Goal: Information Seeking & Learning: Learn about a topic

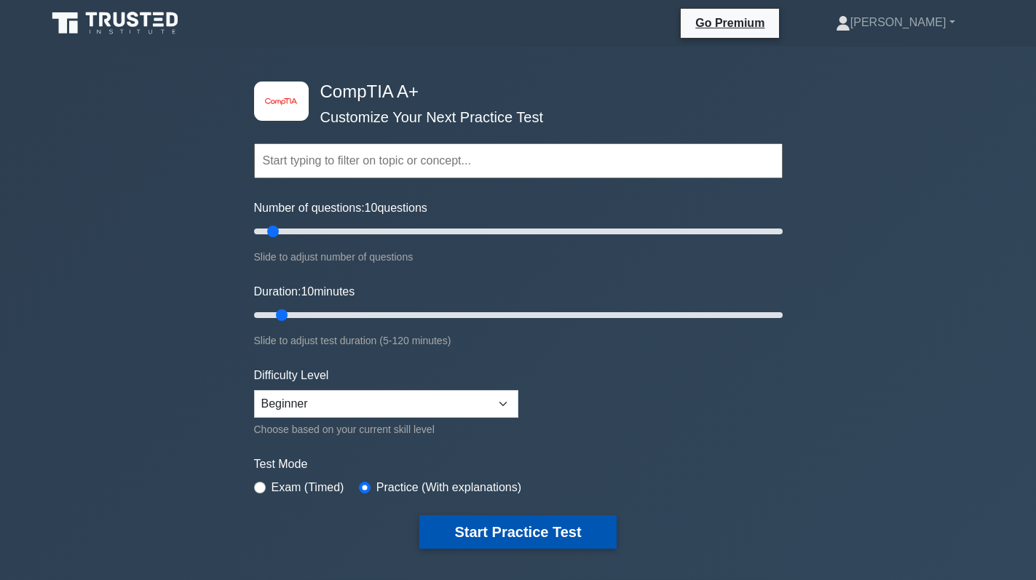
click at [496, 530] on button "Start Practice Test" at bounding box center [517, 531] width 197 height 33
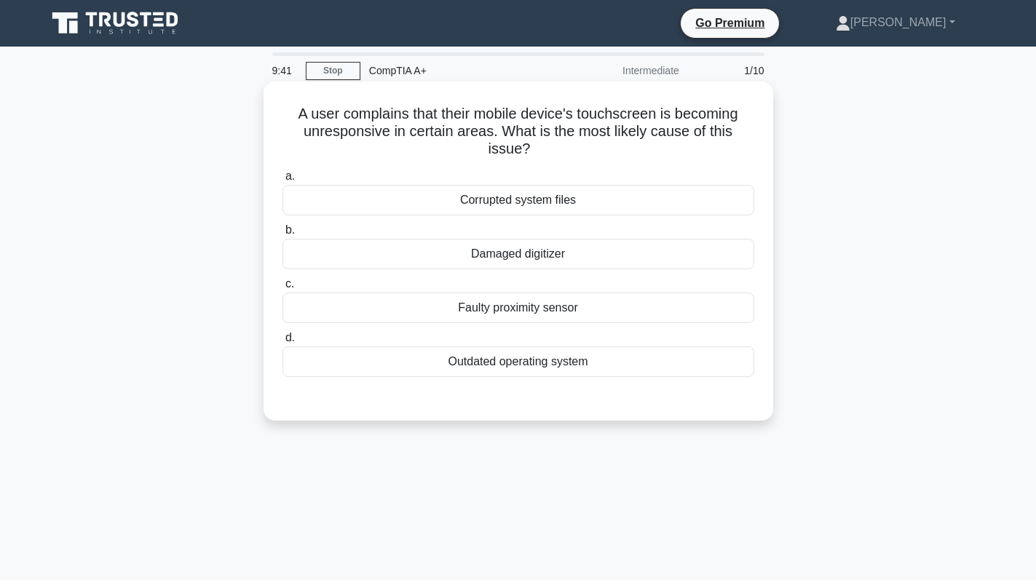
click at [664, 259] on div "Damaged digitizer" at bounding box center [518, 254] width 472 height 31
click at [282, 235] on input "b. Damaged digitizer" at bounding box center [282, 230] width 0 height 9
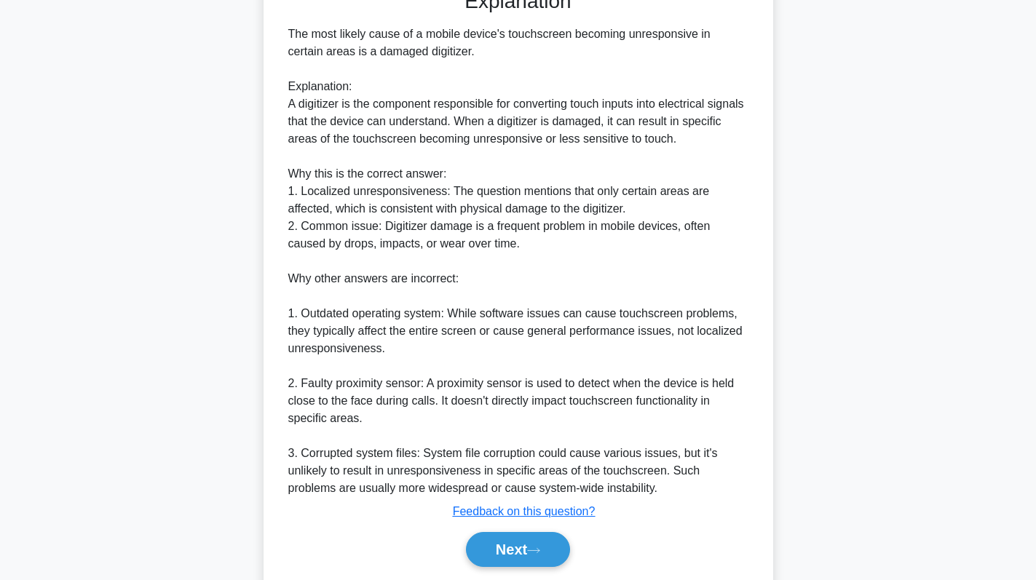
scroll to position [458, 0]
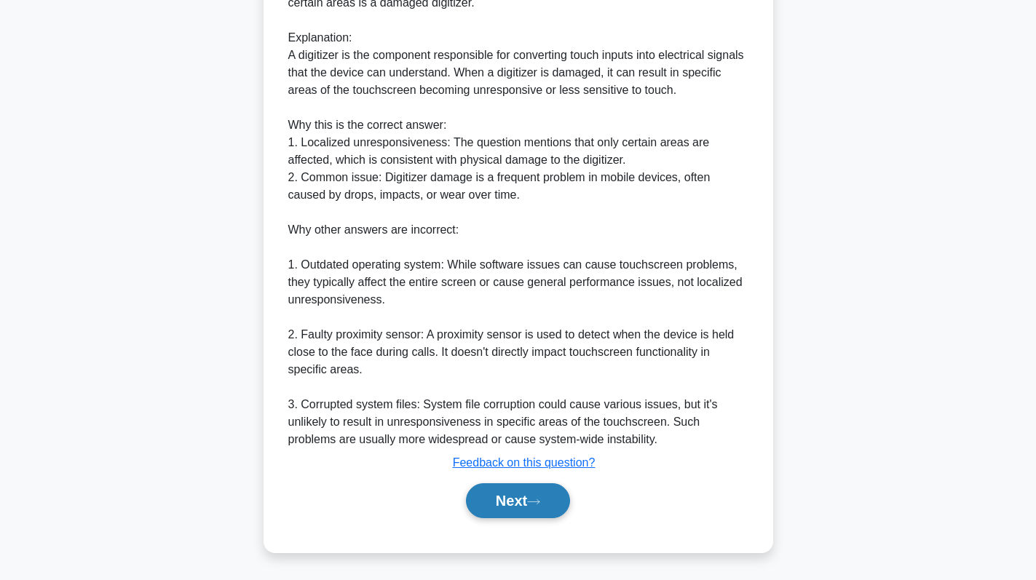
click at [505, 507] on button "Next" at bounding box center [518, 500] width 104 height 35
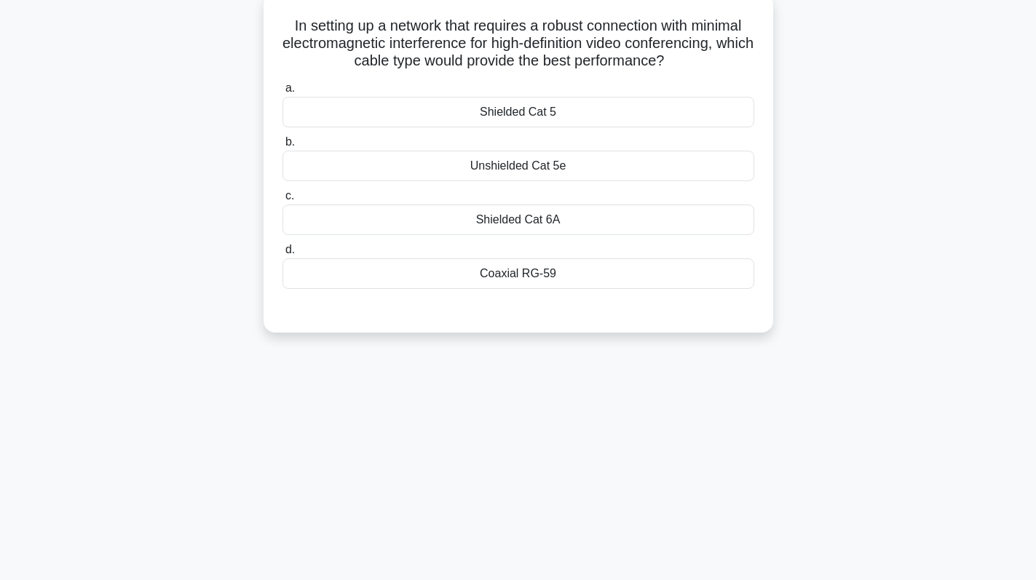
scroll to position [0, 0]
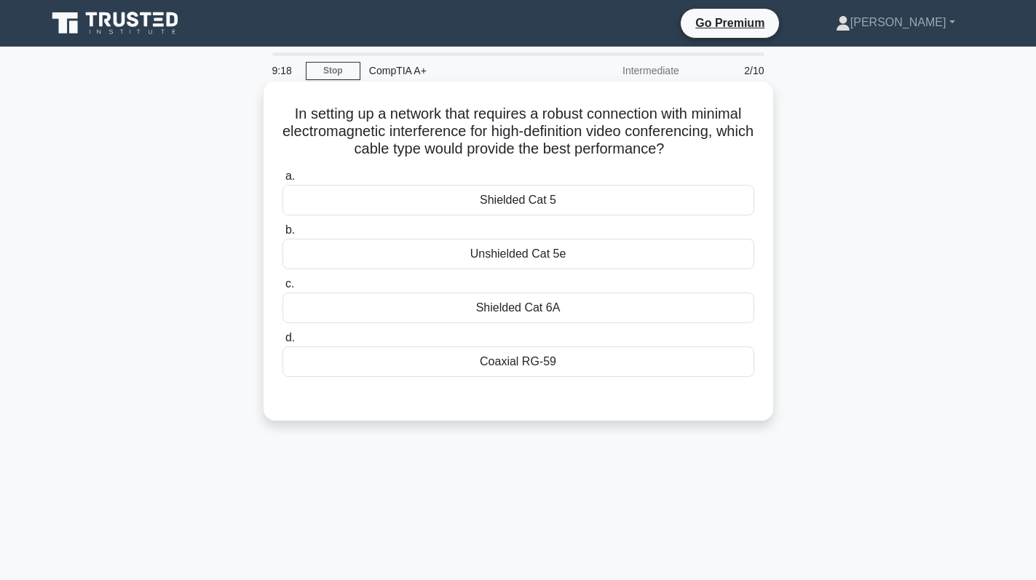
click at [642, 304] on div "Shielded Cat 6A" at bounding box center [518, 308] width 472 height 31
click at [282, 289] on input "c. Shielded Cat 6A" at bounding box center [282, 284] width 0 height 9
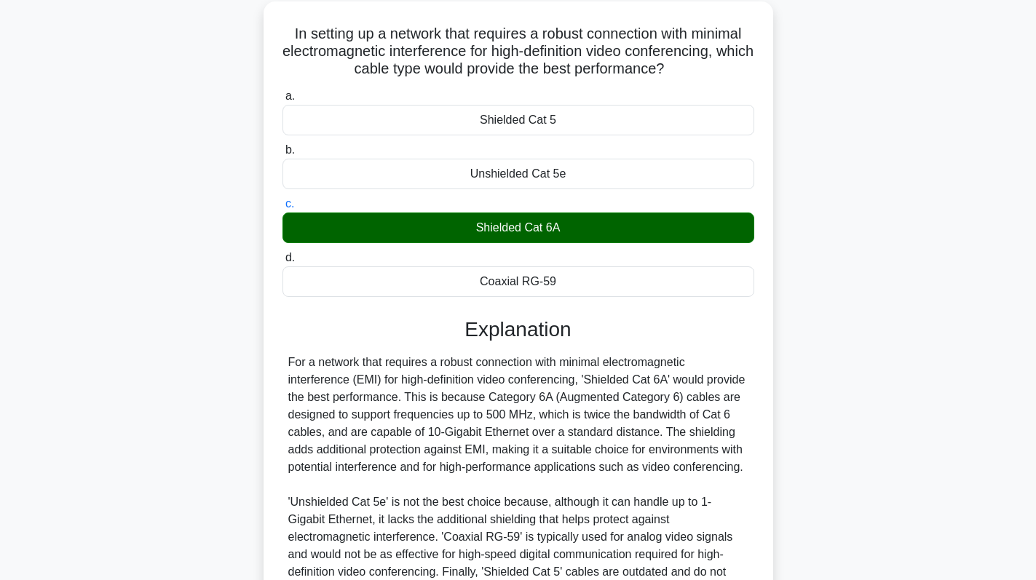
scroll to position [266, 0]
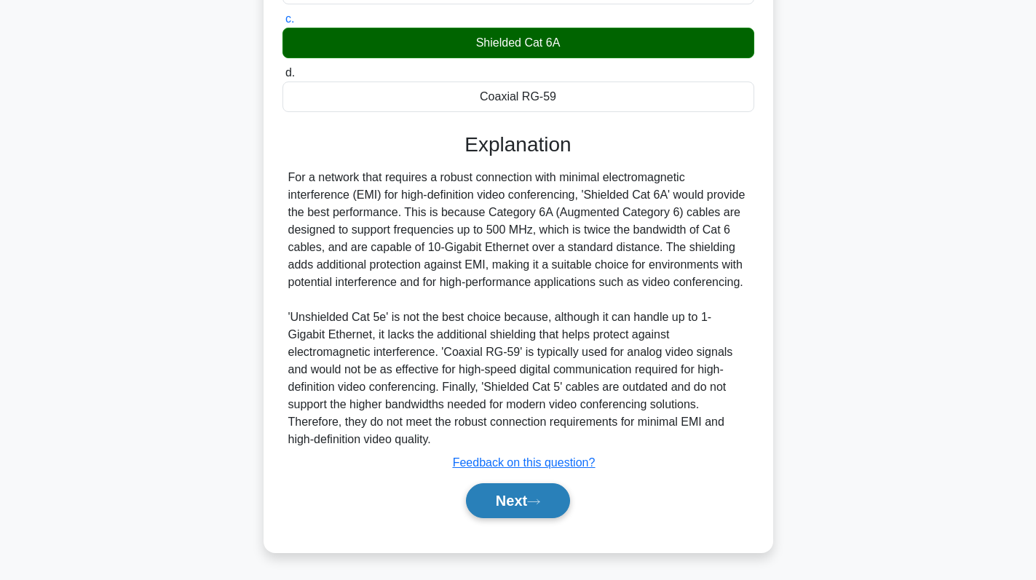
click at [504, 504] on button "Next" at bounding box center [518, 500] width 104 height 35
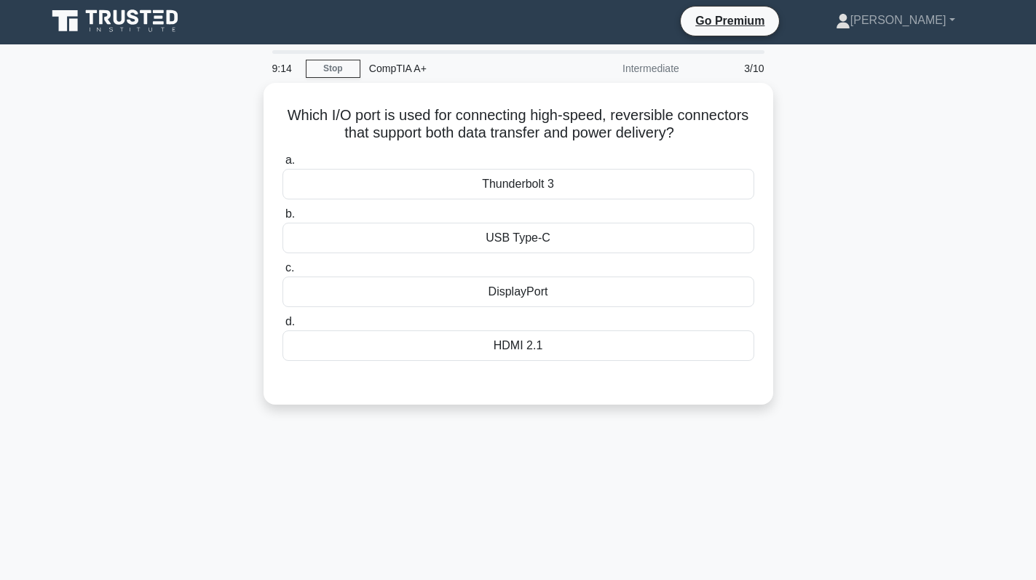
scroll to position [0, 0]
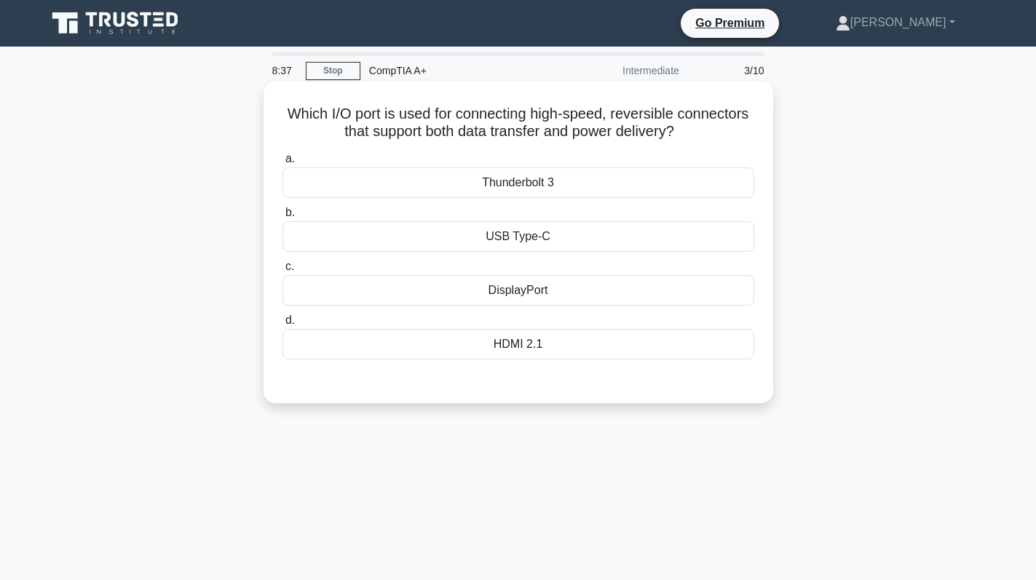
click at [633, 180] on div "Thunderbolt 3" at bounding box center [518, 182] width 472 height 31
click at [282, 164] on input "a. Thunderbolt 3" at bounding box center [282, 158] width 0 height 9
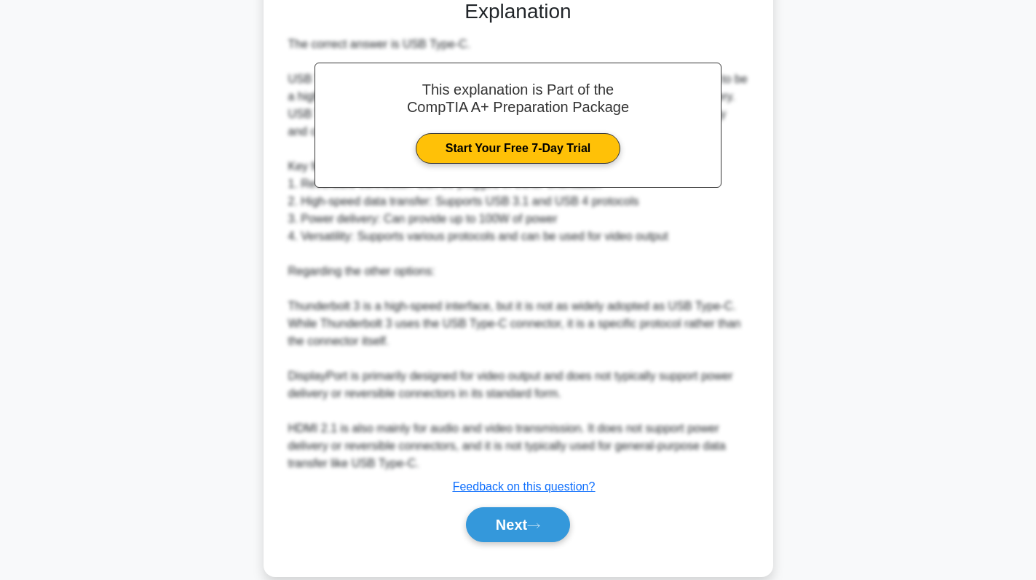
scroll to position [407, 0]
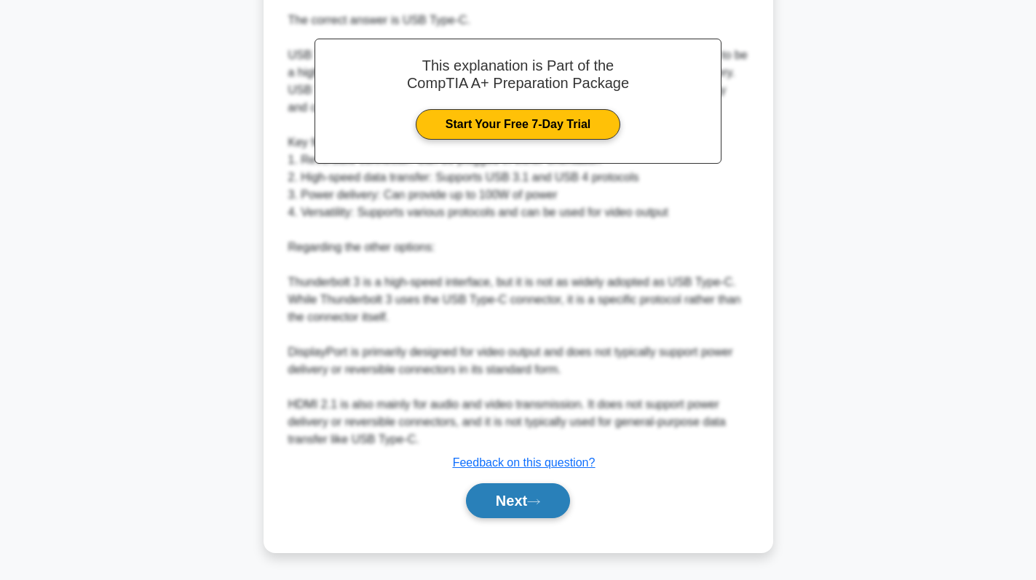
click at [498, 500] on button "Next" at bounding box center [518, 500] width 104 height 35
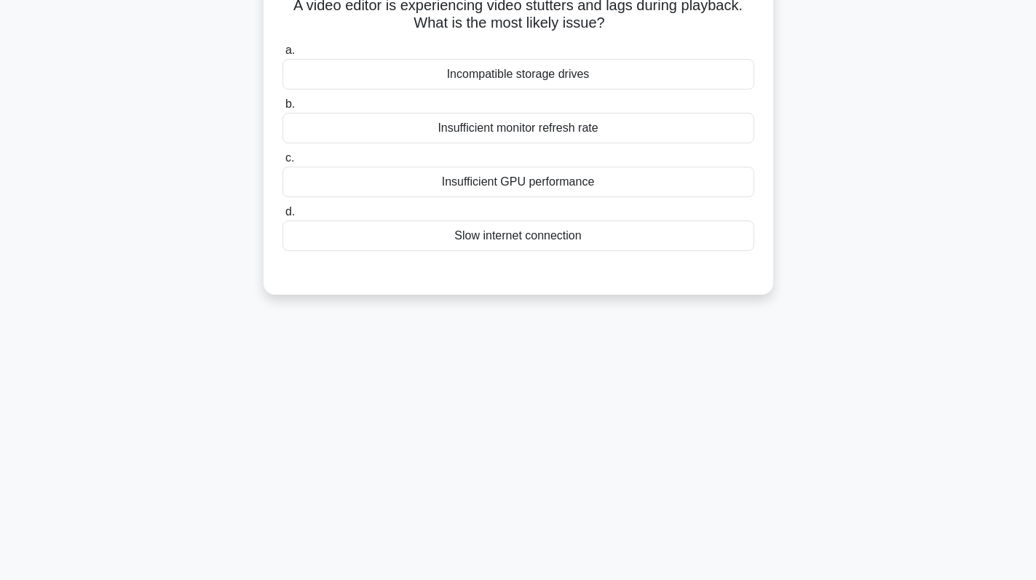
scroll to position [0, 0]
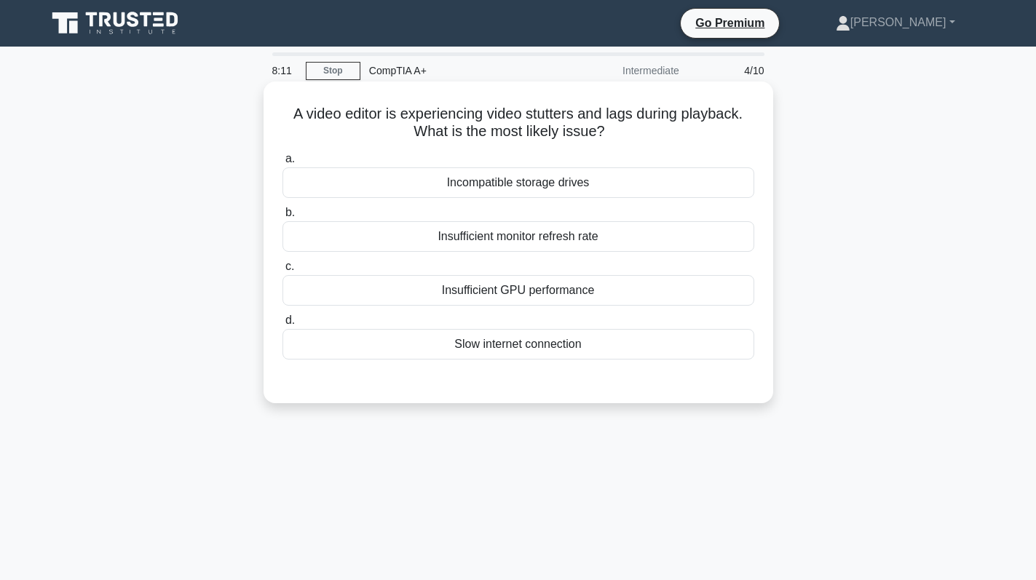
click at [658, 296] on div "Insufficient GPU performance" at bounding box center [518, 290] width 472 height 31
click at [282, 272] on input "c. Insufficient GPU performance" at bounding box center [282, 266] width 0 height 9
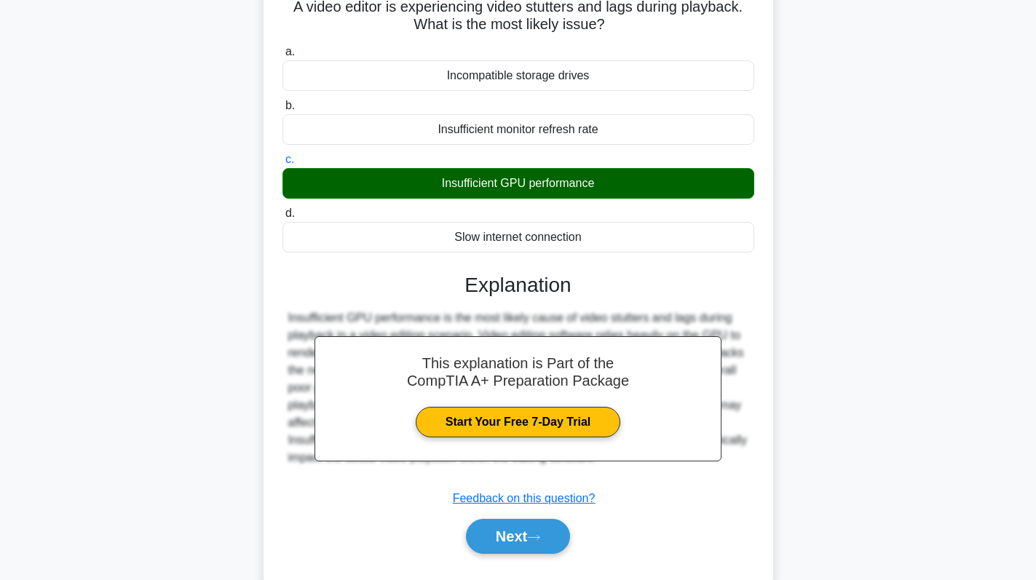
scroll to position [206, 0]
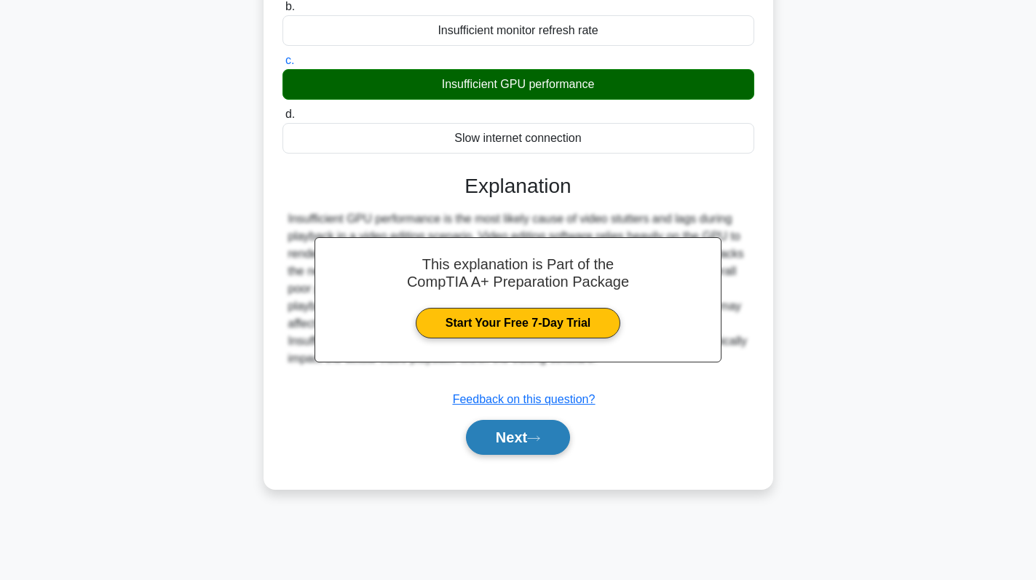
click at [516, 447] on button "Next" at bounding box center [518, 437] width 104 height 35
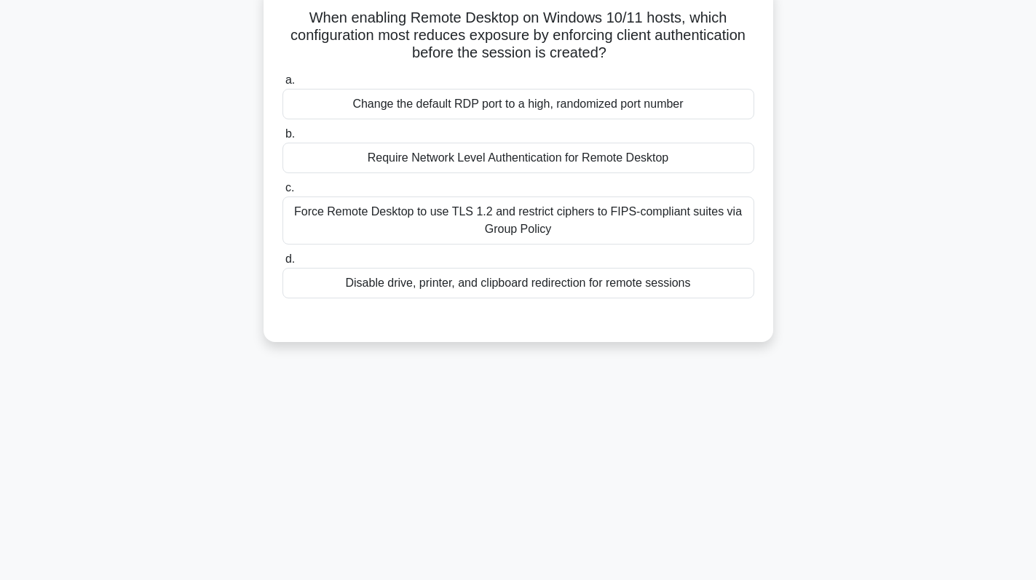
scroll to position [0, 0]
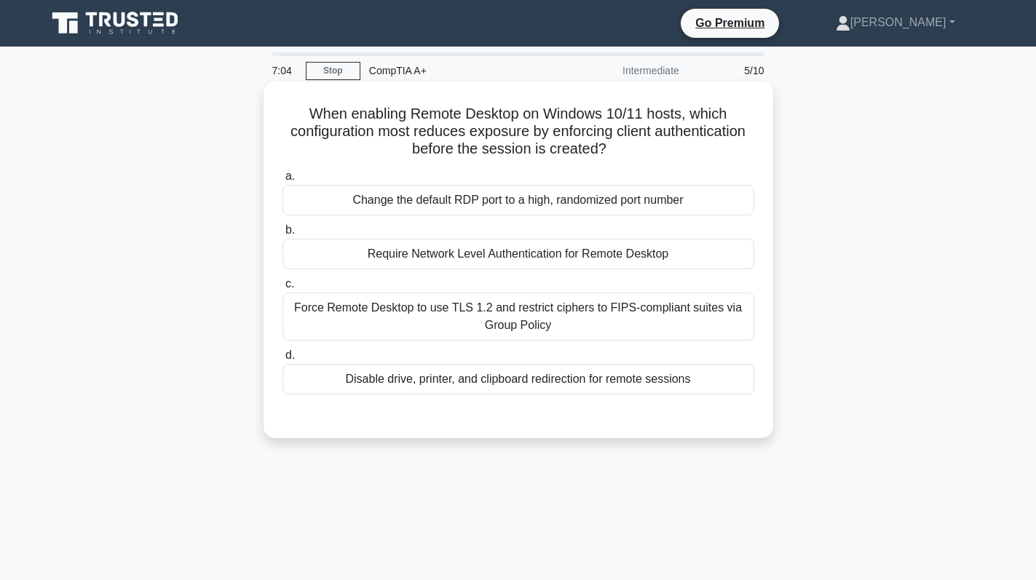
click at [662, 198] on div "Change the default RDP port to a high, randomized port number" at bounding box center [518, 200] width 472 height 31
click at [282, 181] on input "a. Change the default RDP port to a high, randomized port number" at bounding box center [282, 176] width 0 height 9
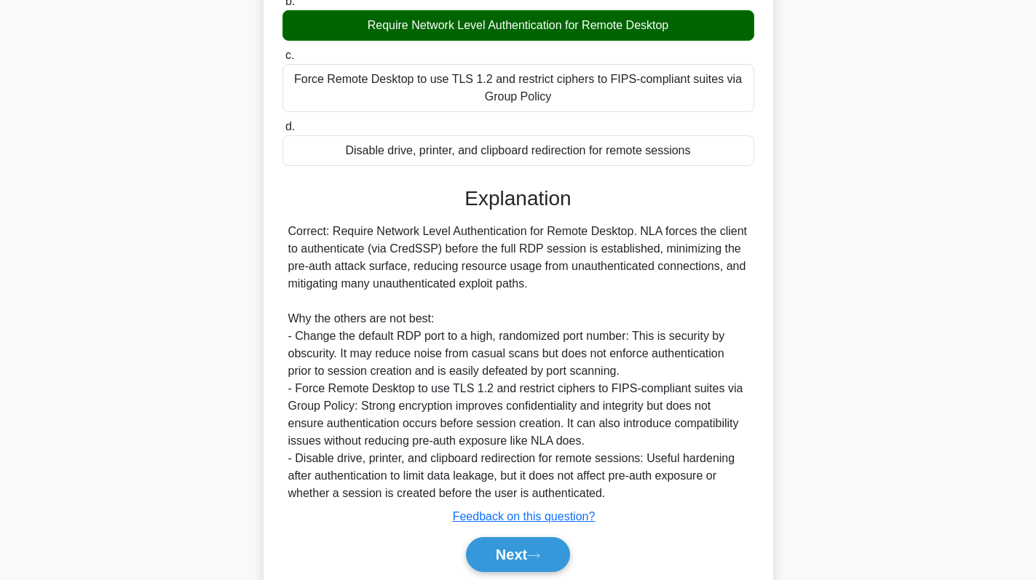
scroll to position [285, 0]
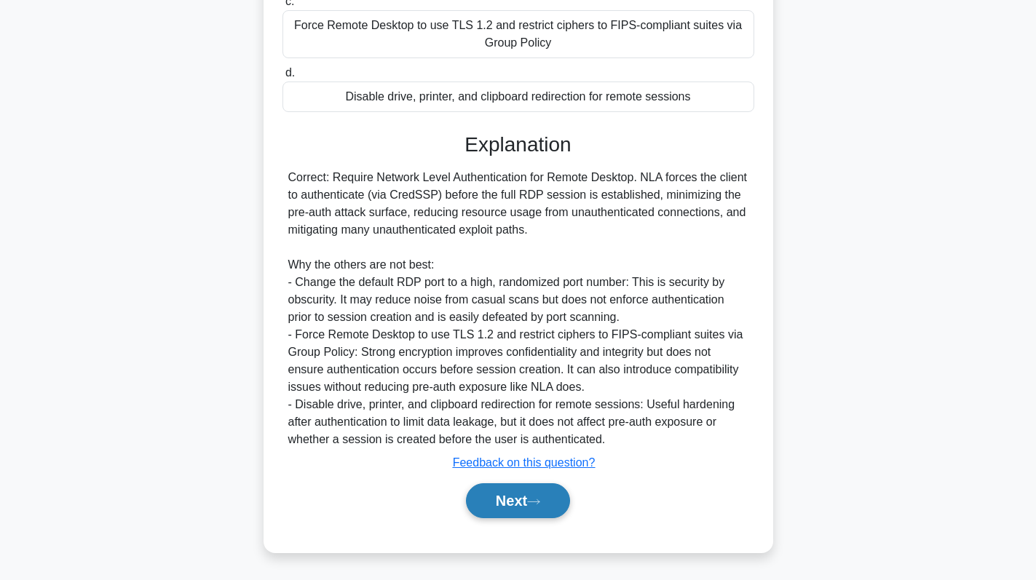
click at [522, 505] on button "Next" at bounding box center [518, 500] width 104 height 35
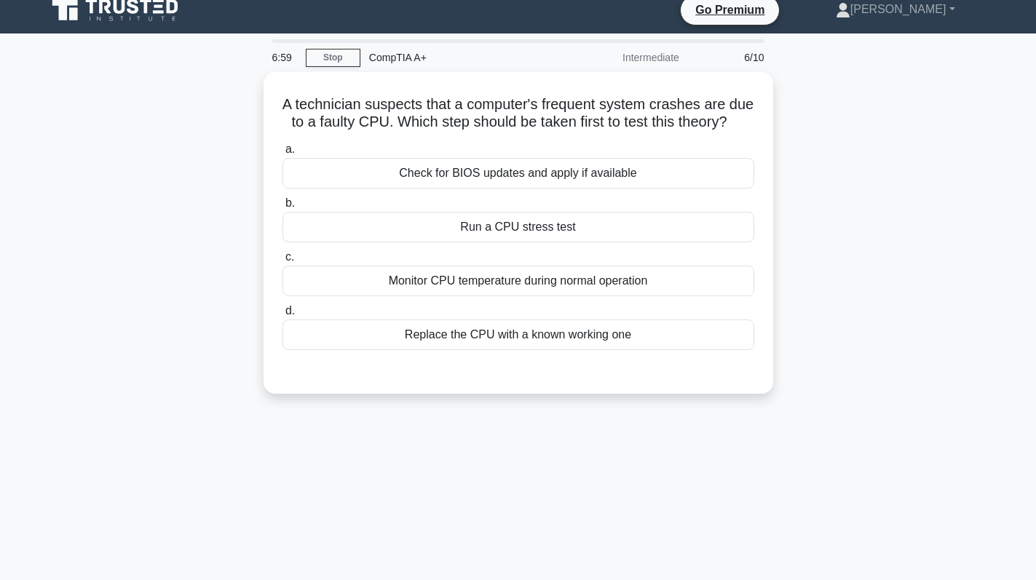
scroll to position [0, 0]
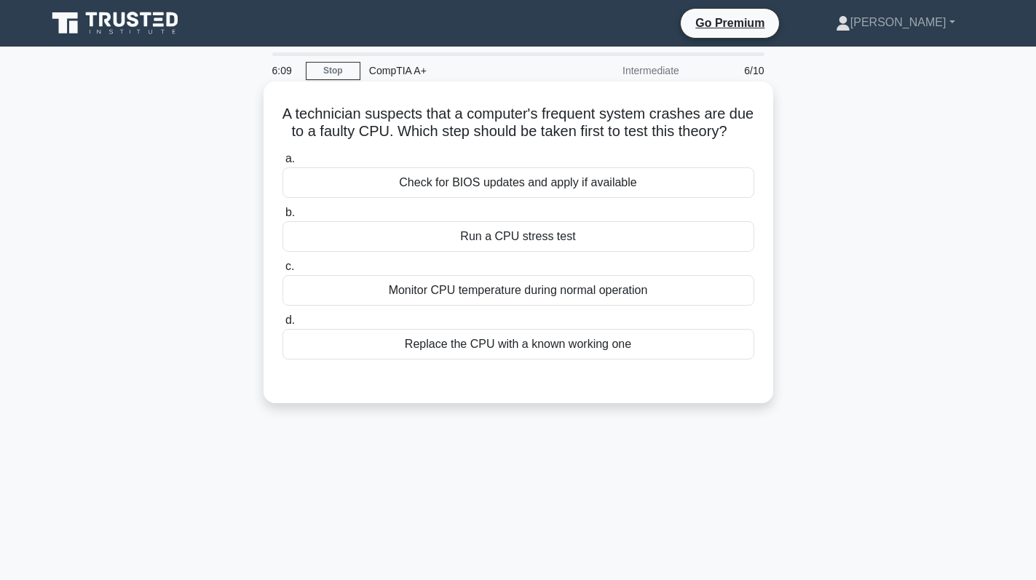
click at [692, 252] on div "Run a CPU stress test" at bounding box center [518, 236] width 472 height 31
click at [282, 218] on input "b. Run a CPU stress test" at bounding box center [282, 212] width 0 height 9
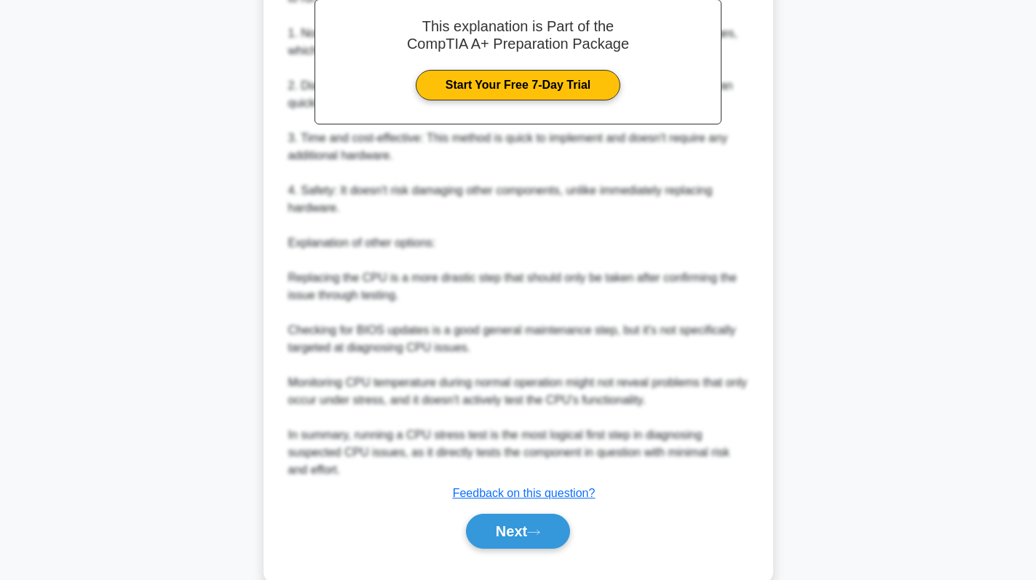
scroll to position [493, 0]
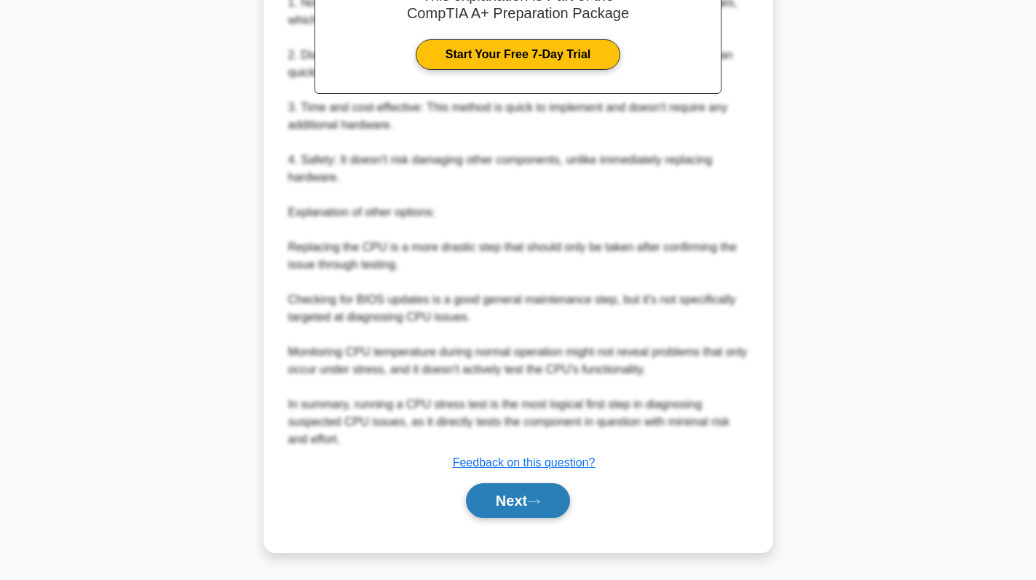
click at [522, 499] on button "Next" at bounding box center [518, 500] width 104 height 35
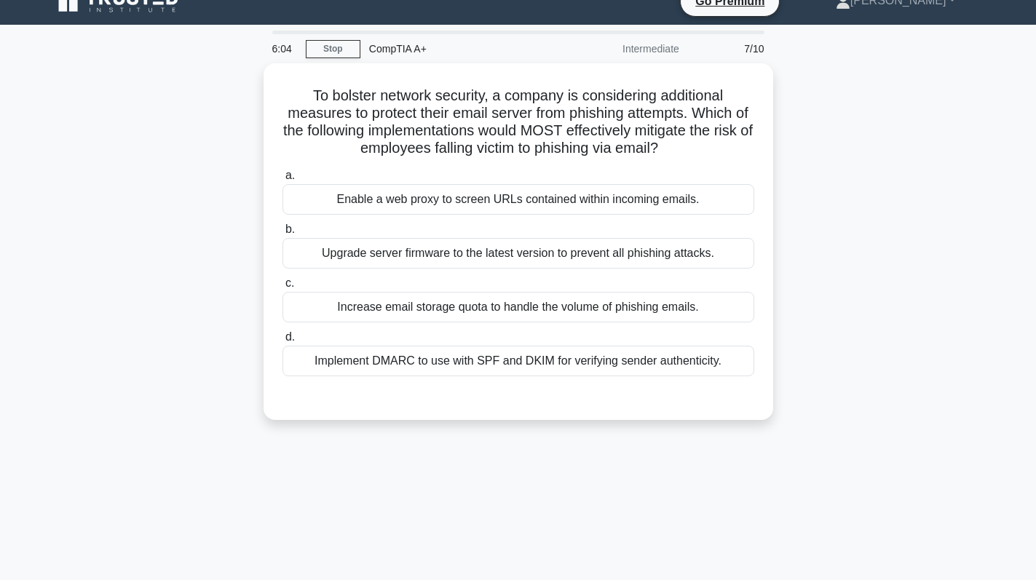
scroll to position [0, 0]
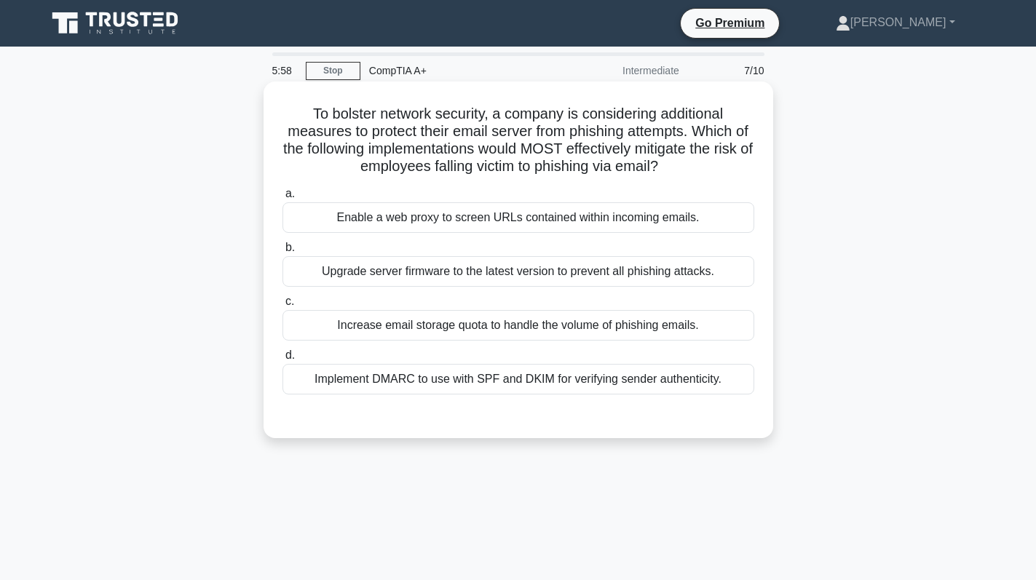
drag, startPoint x: 317, startPoint y: 111, endPoint x: 713, endPoint y: 178, distance: 401.6
click at [713, 178] on div "To bolster network security, a company is considering additional measures to pr…" at bounding box center [518, 259] width 498 height 345
copy h5 "o bolster network security, a company is considering additional measures to pro…"
click at [529, 384] on div "Implement DMARC to use with SPF and DKIM for verifying sender authenticity." at bounding box center [518, 379] width 472 height 31
click at [282, 360] on input "d. Implement DMARC to use with SPF and DKIM for verifying sender authenticity." at bounding box center [282, 355] width 0 height 9
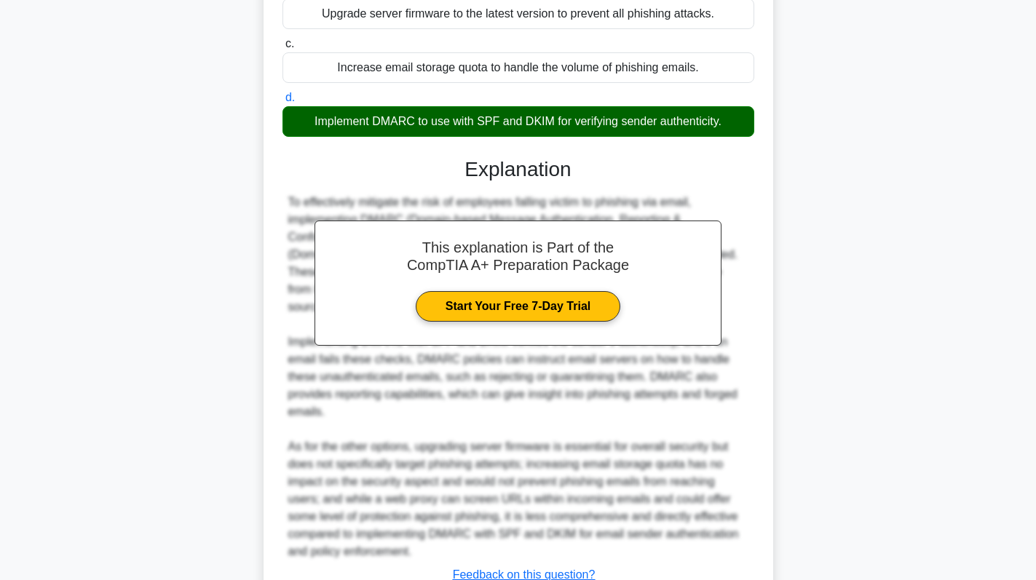
scroll to position [353, 0]
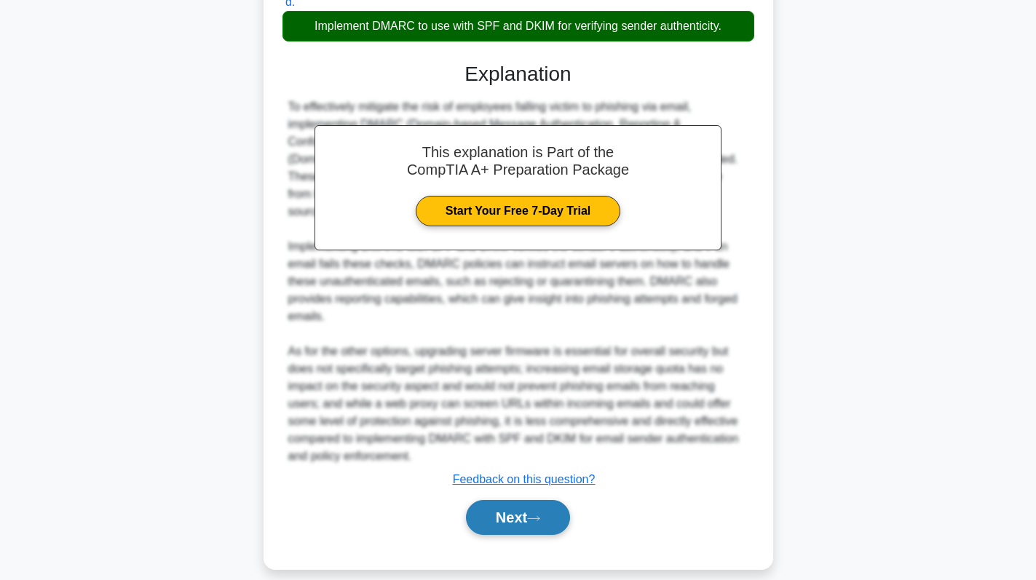
click at [520, 504] on button "Next" at bounding box center [518, 517] width 104 height 35
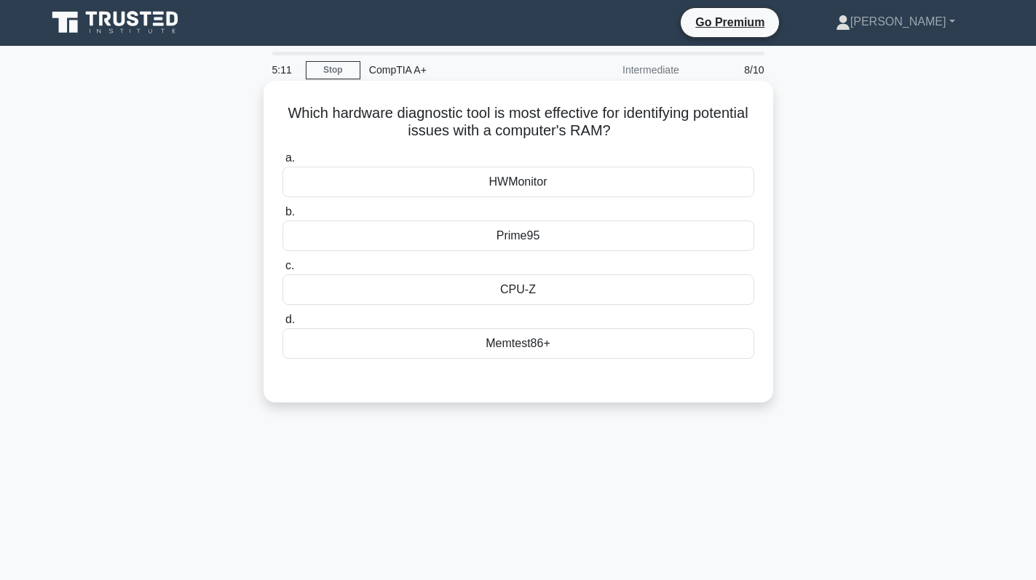
scroll to position [0, 0]
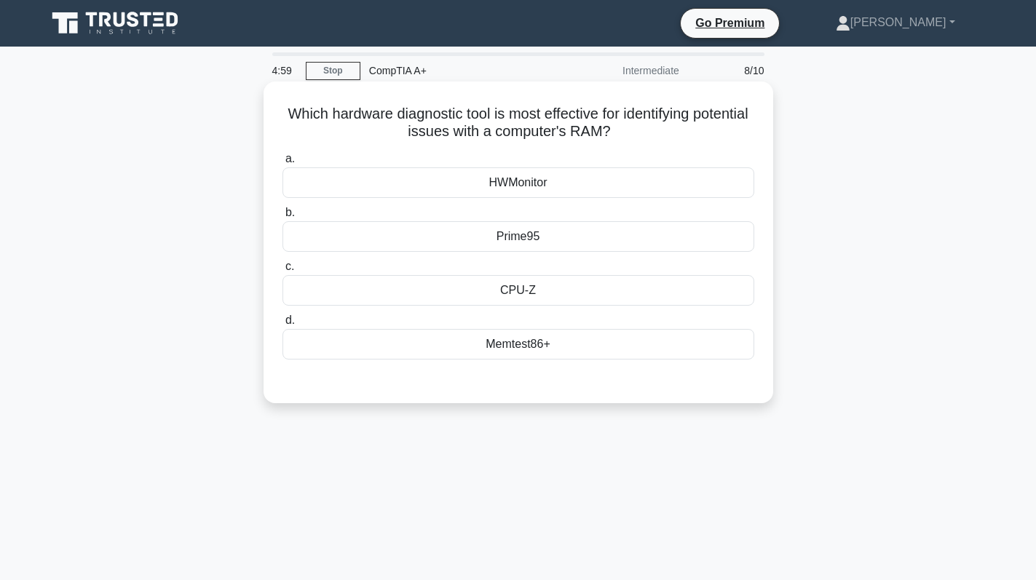
click at [560, 333] on div "Memtest86+" at bounding box center [518, 344] width 472 height 31
click at [282, 325] on input "d. Memtest86+" at bounding box center [282, 320] width 0 height 9
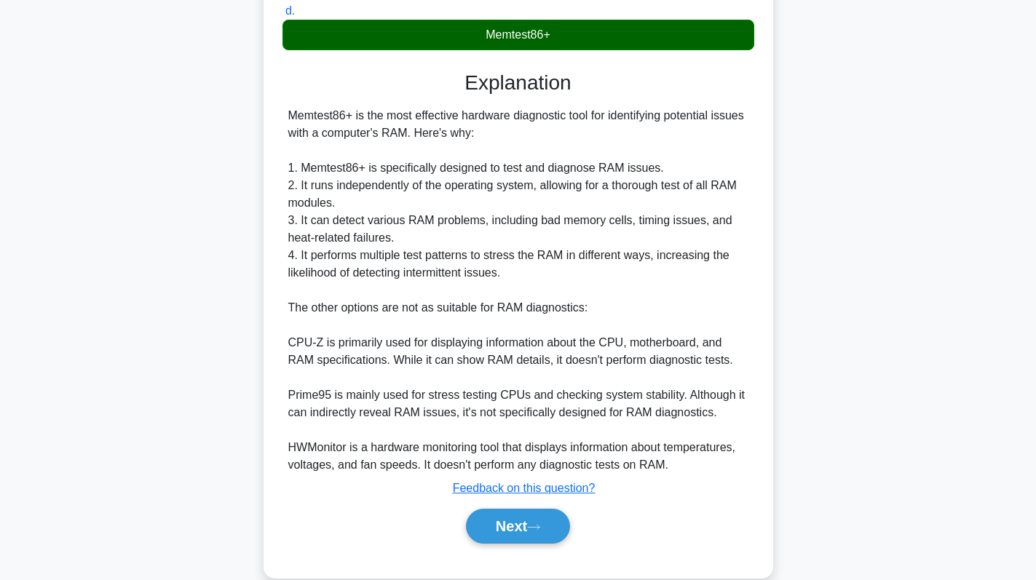
scroll to position [336, 0]
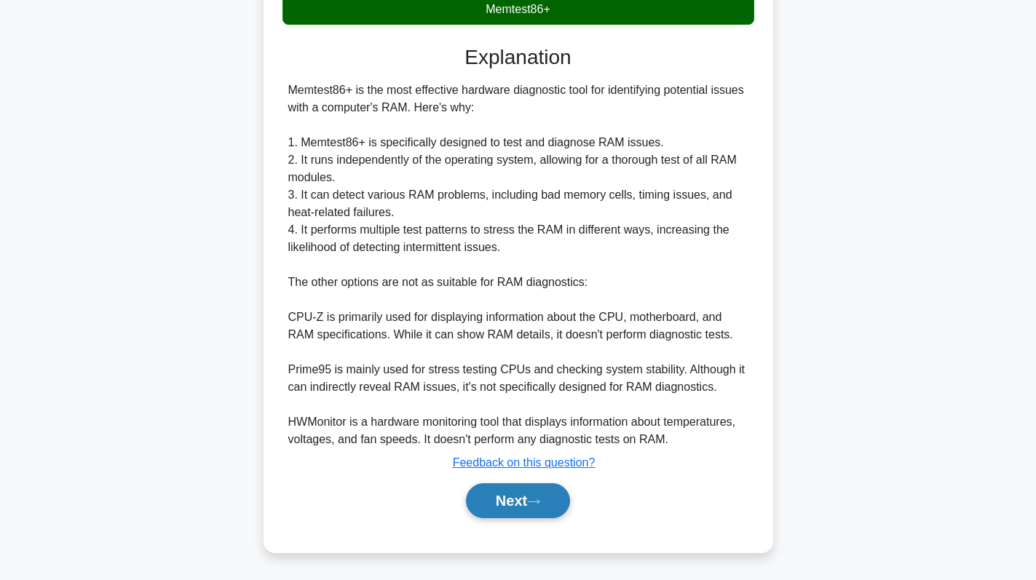
click at [520, 497] on button "Next" at bounding box center [518, 500] width 104 height 35
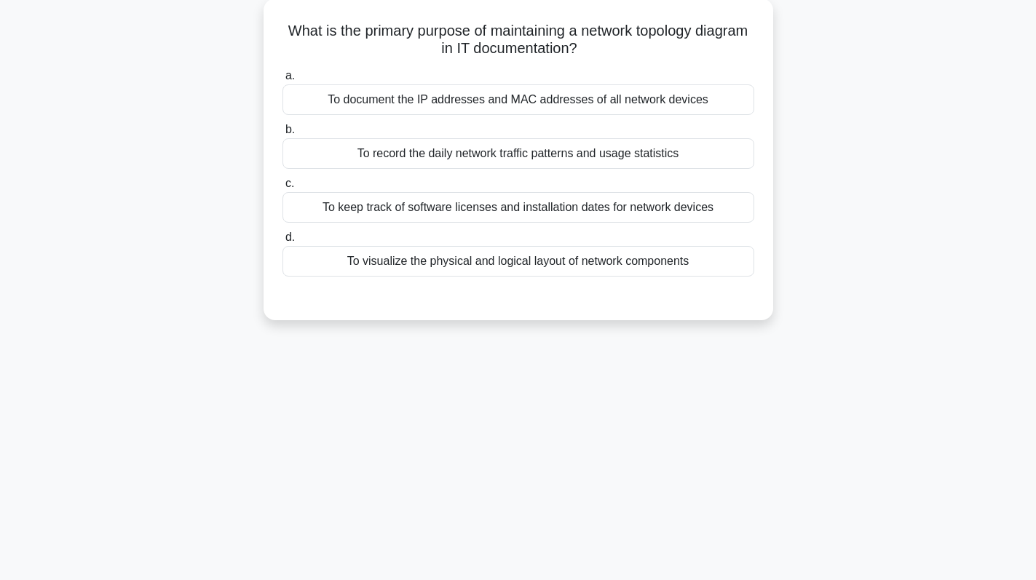
scroll to position [0, 0]
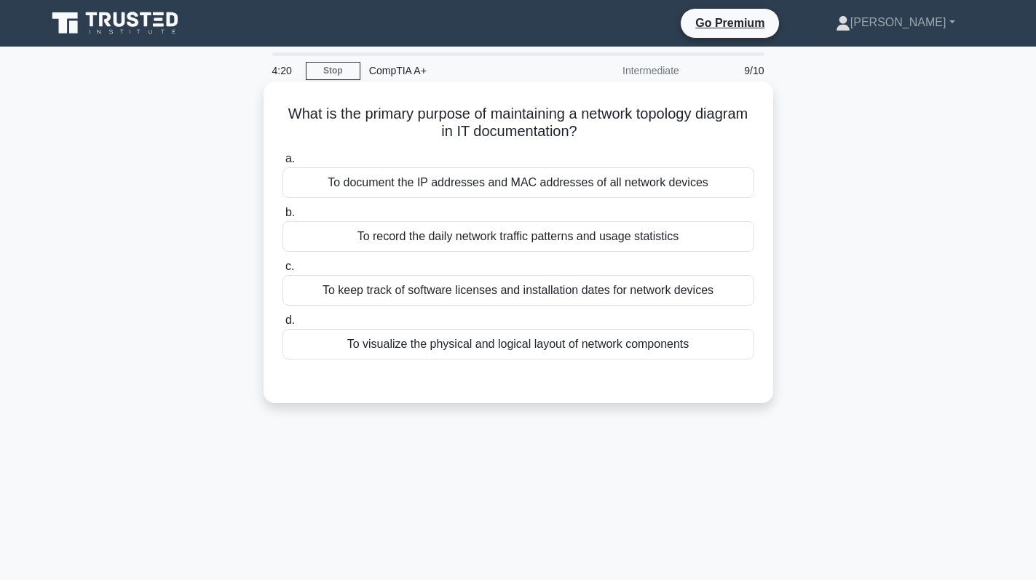
click at [411, 351] on div "To visualize the physical and logical layout of network components" at bounding box center [518, 344] width 472 height 31
click at [282, 325] on input "d. To visualize the physical and logical layout of network components" at bounding box center [282, 320] width 0 height 9
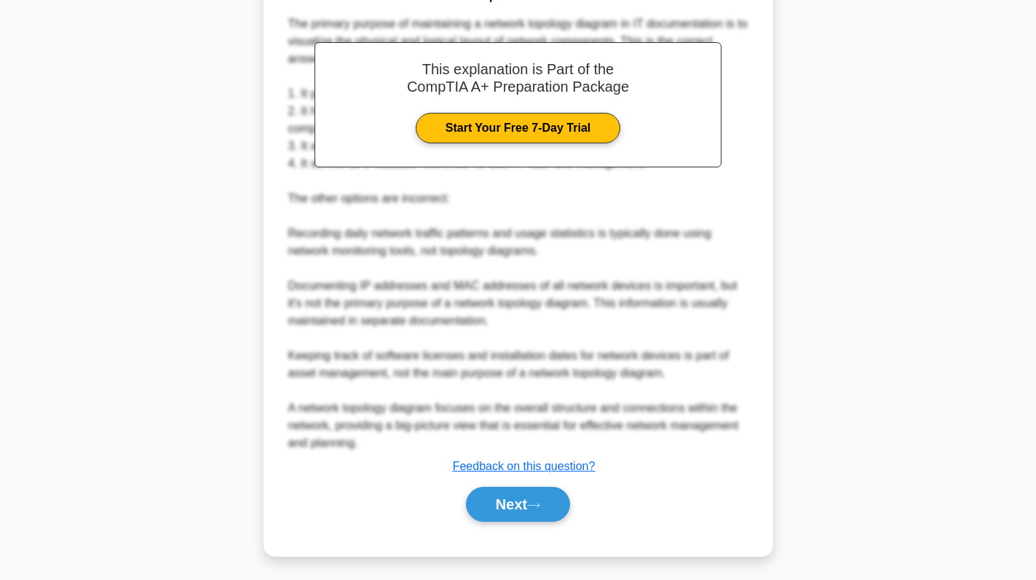
scroll to position [405, 0]
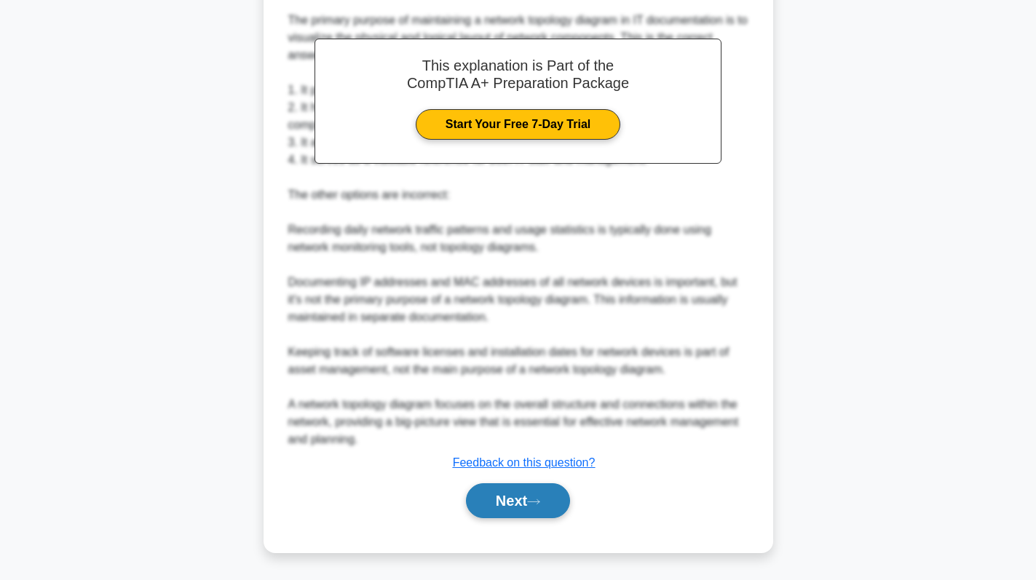
click at [523, 505] on button "Next" at bounding box center [518, 500] width 104 height 35
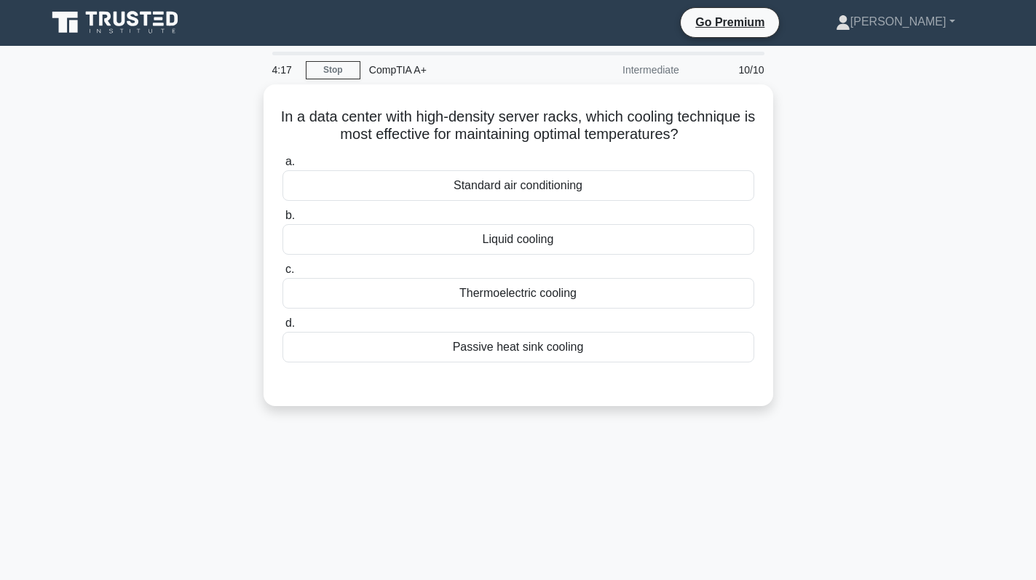
scroll to position [0, 0]
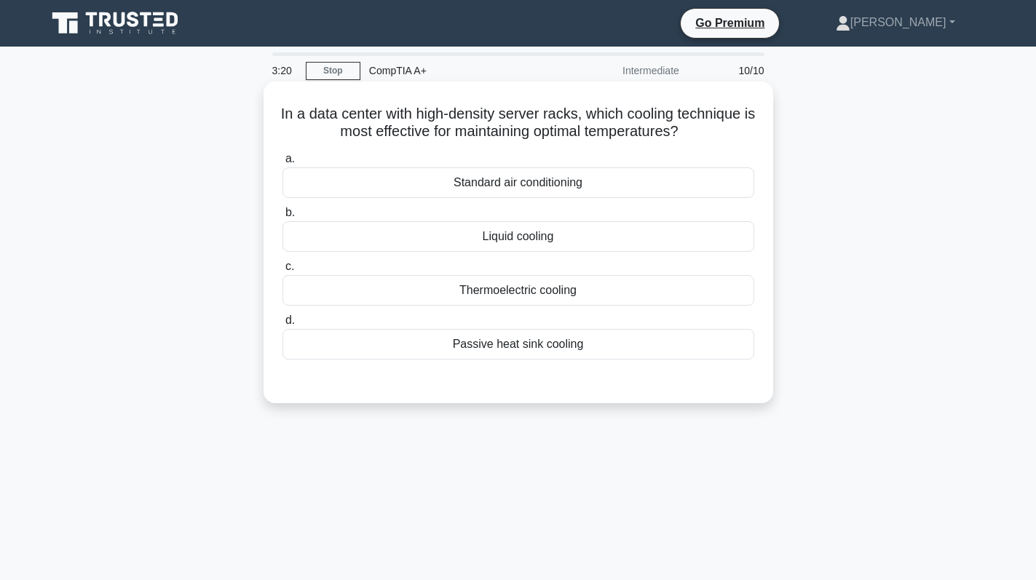
click at [654, 234] on div "Liquid cooling" at bounding box center [518, 236] width 472 height 31
click at [282, 218] on input "b. Liquid cooling" at bounding box center [282, 212] width 0 height 9
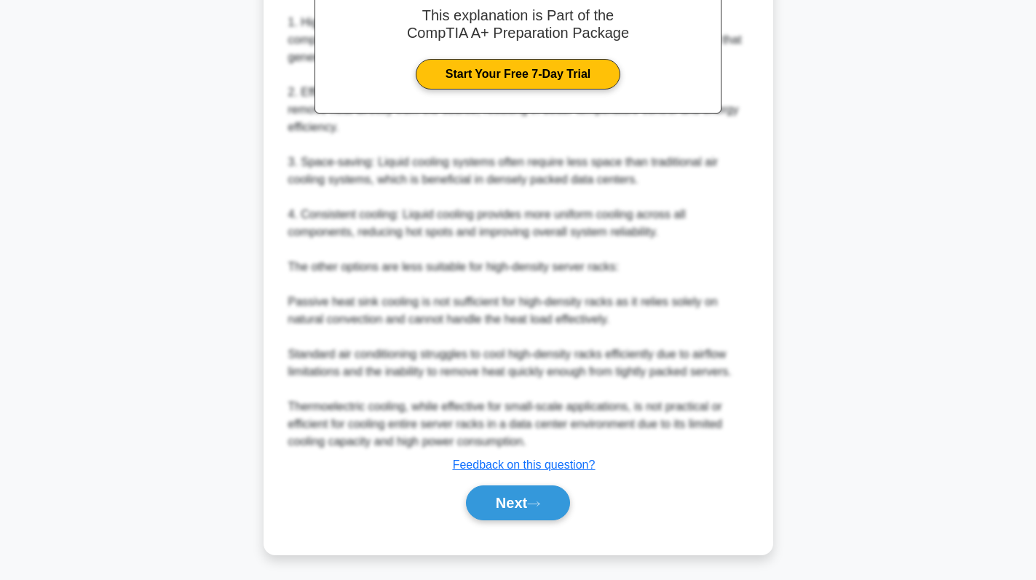
scroll to position [458, 0]
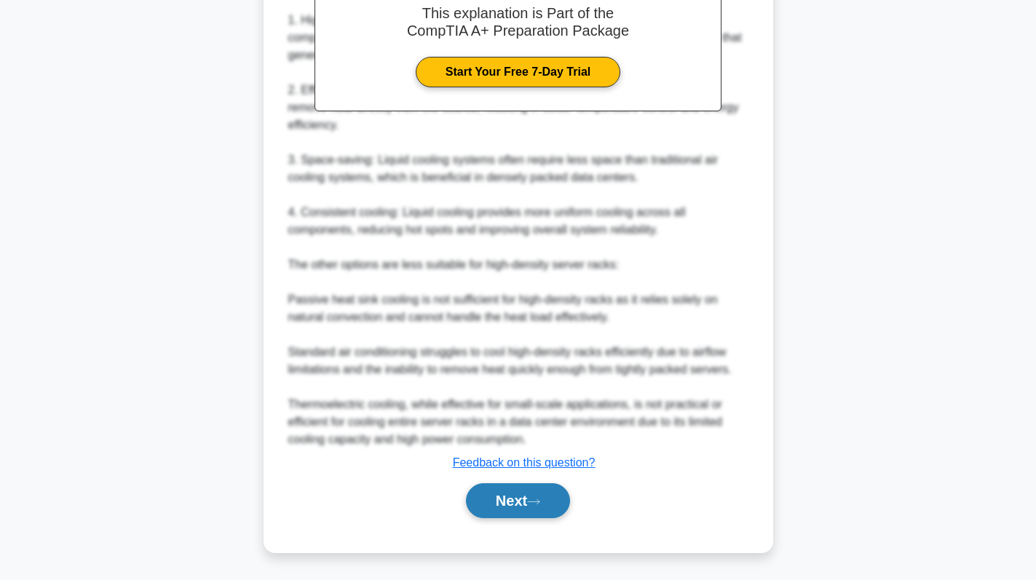
click at [526, 494] on button "Next" at bounding box center [518, 500] width 104 height 35
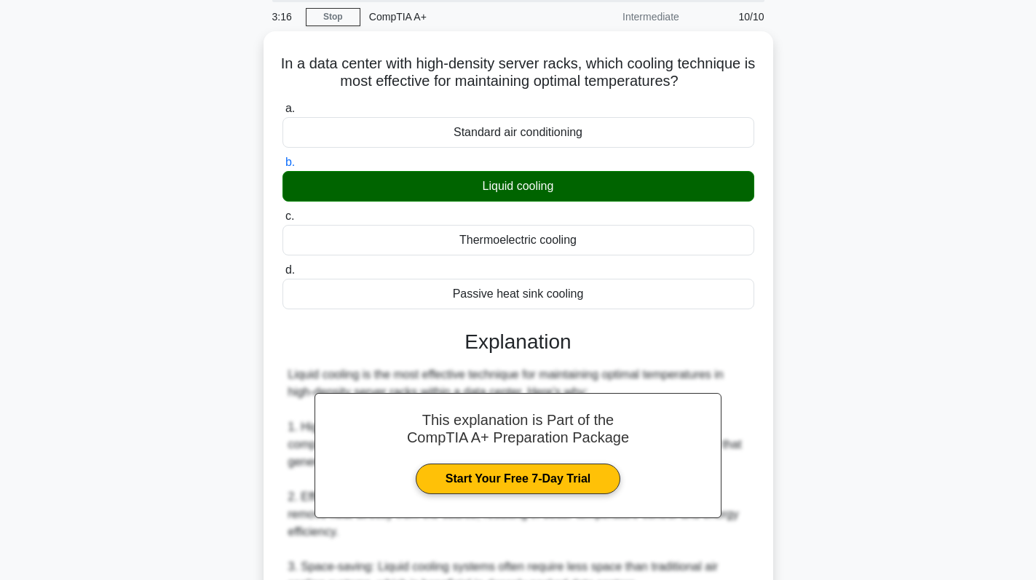
scroll to position [73, 0]
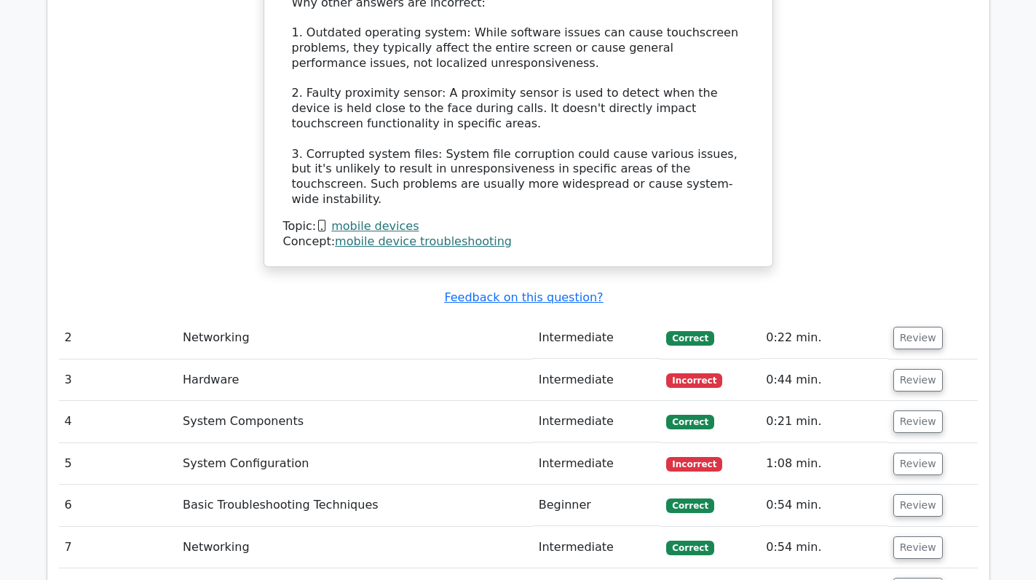
scroll to position [1965, 0]
